Goal: Book appointment/travel/reservation

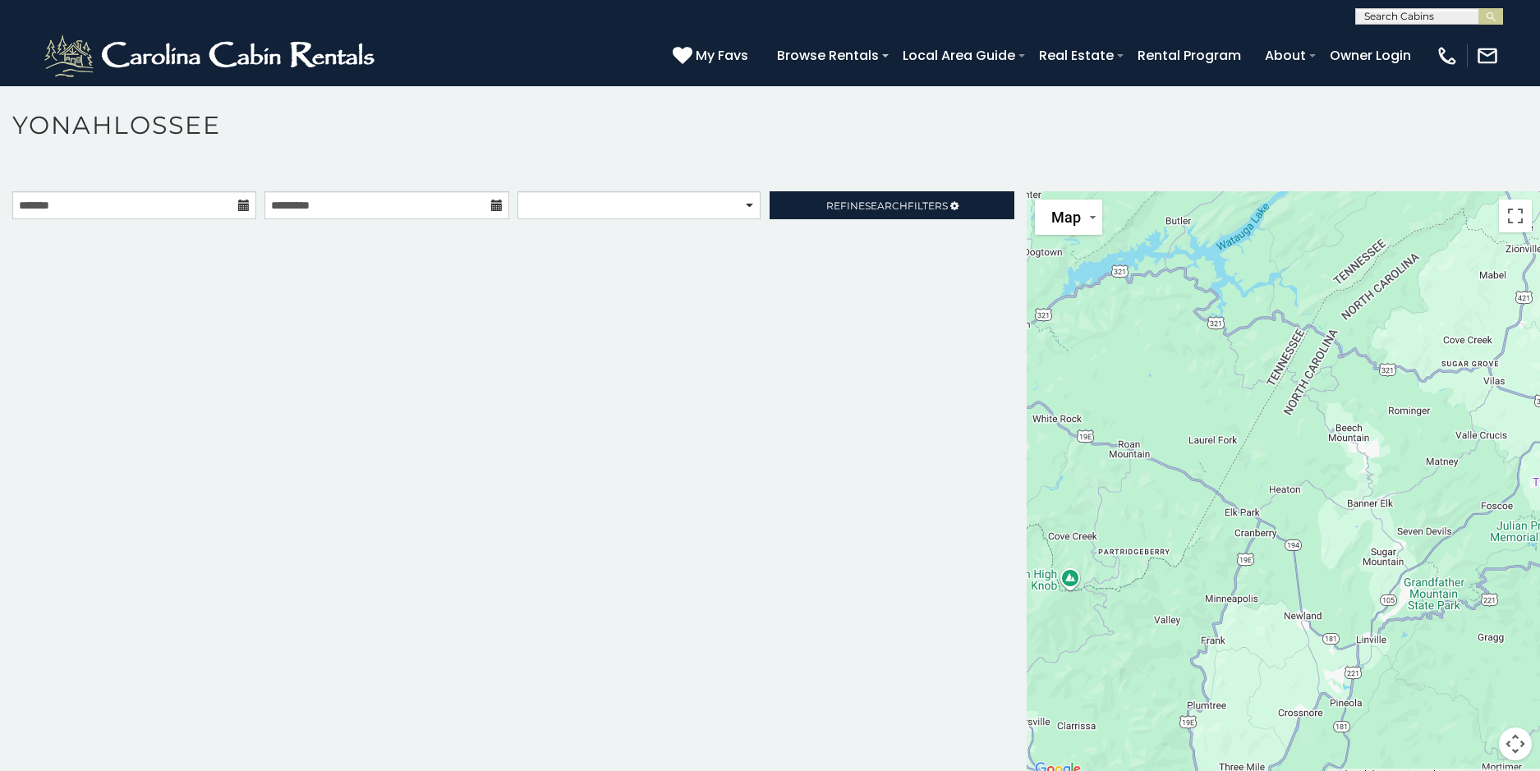
scroll to position [1, 0]
click at [1392, 16] on input "text" at bounding box center [1428, 19] width 144 height 16
type input "********"
click at [1430, 36] on li "Pinecone Manor" at bounding box center [1429, 38] width 146 height 15
click at [1491, 16] on img "submit" at bounding box center [1491, 17] width 12 height 12
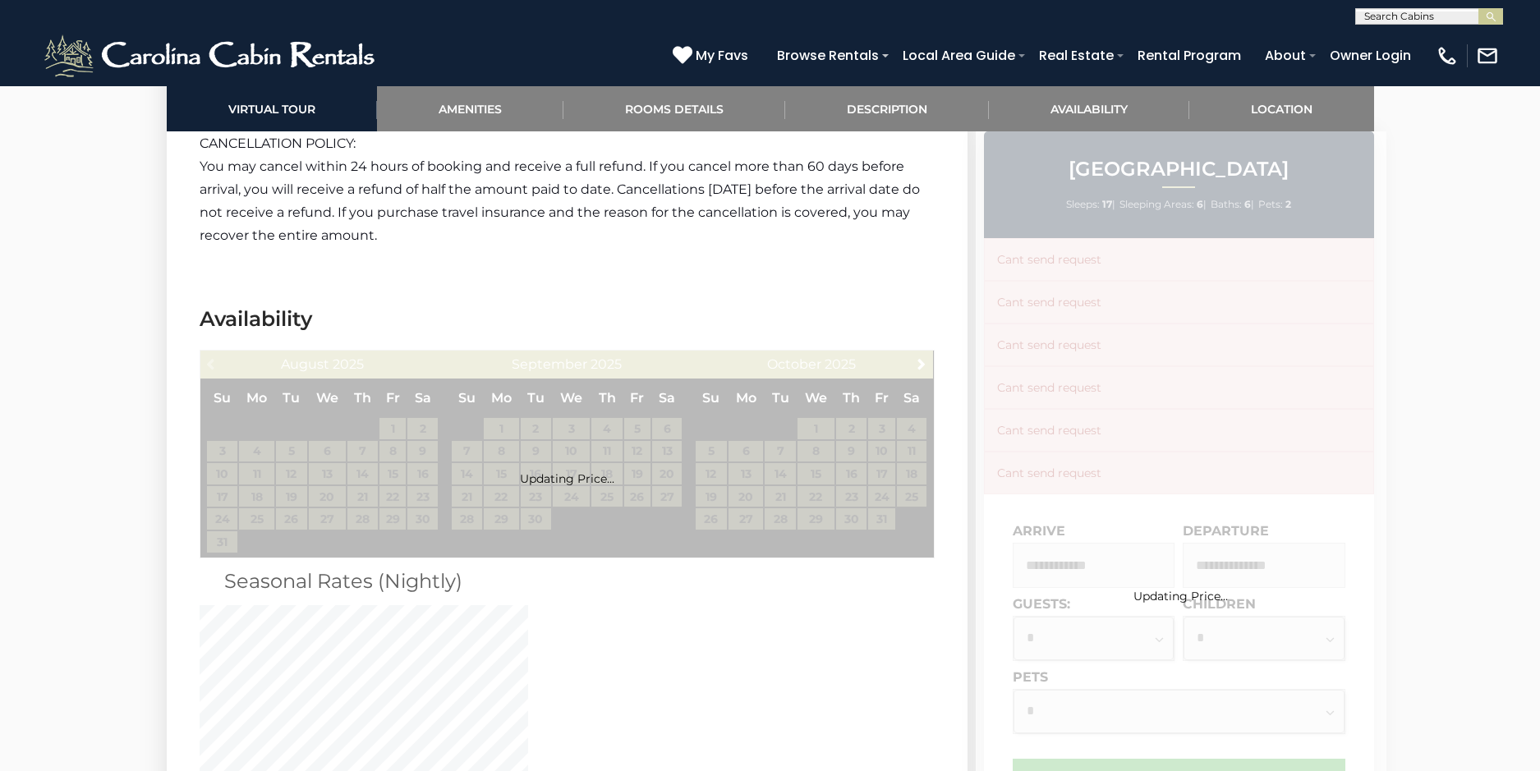
scroll to position [3755, 0]
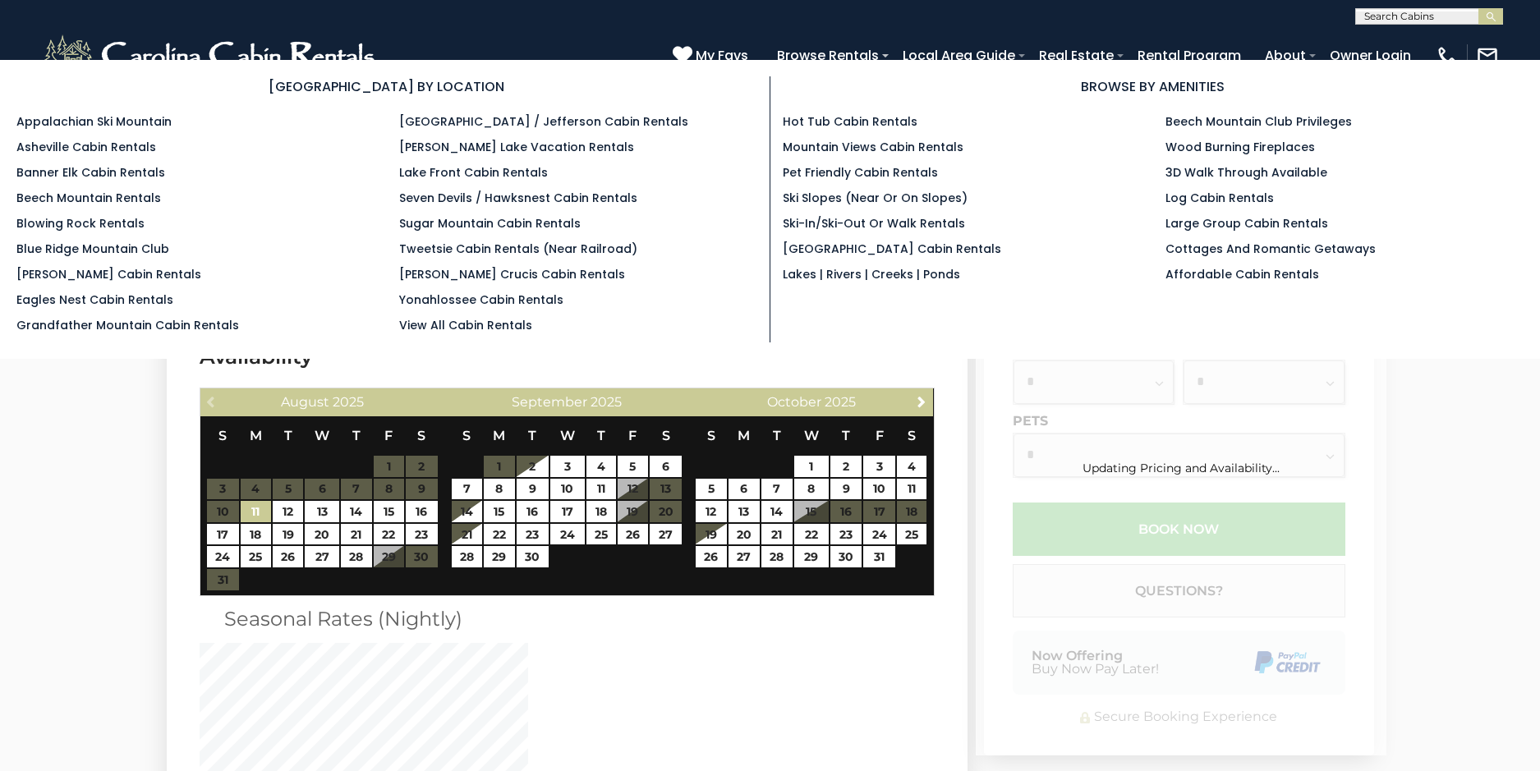
scroll to position [3673, 0]
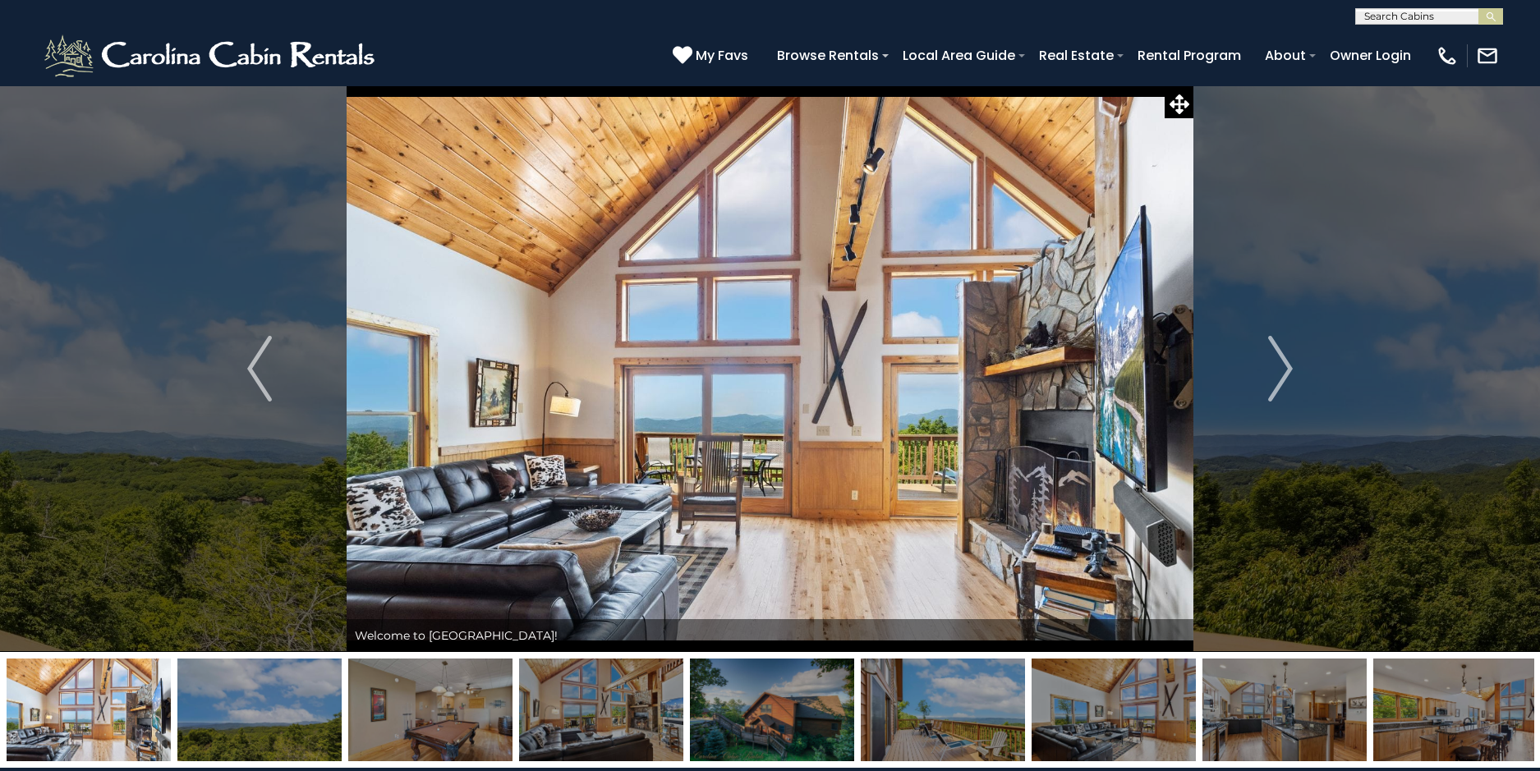
scroll to position [3673, 0]
